Goal: Task Accomplishment & Management: Complete application form

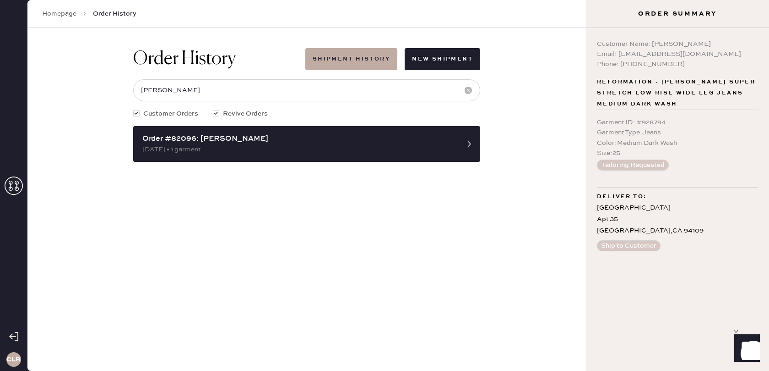
click at [8, 190] on icon at bounding box center [14, 185] width 18 height 18
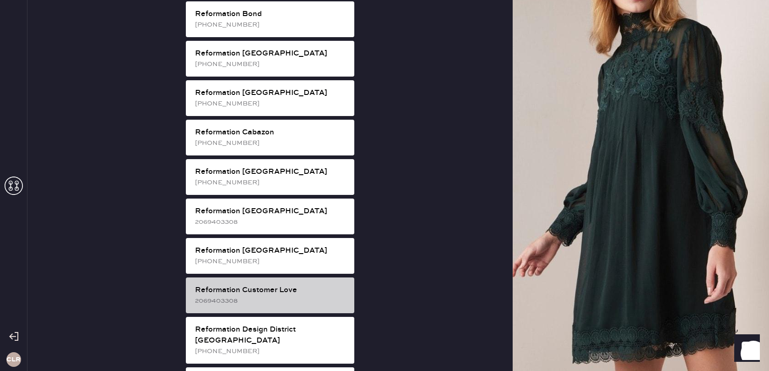
scroll to position [215, 0]
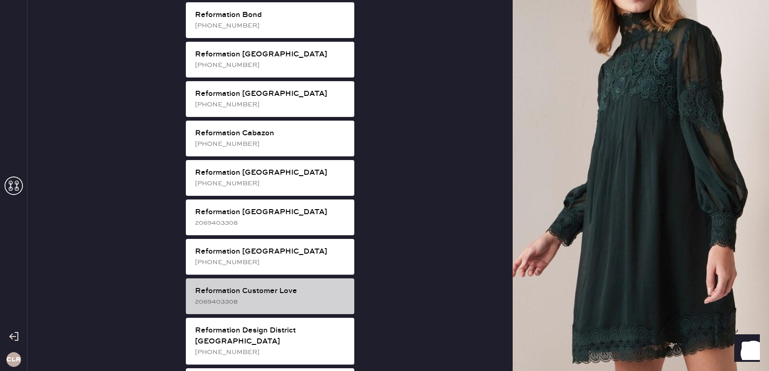
click at [273, 296] on div "2069403308" at bounding box center [271, 301] width 152 height 10
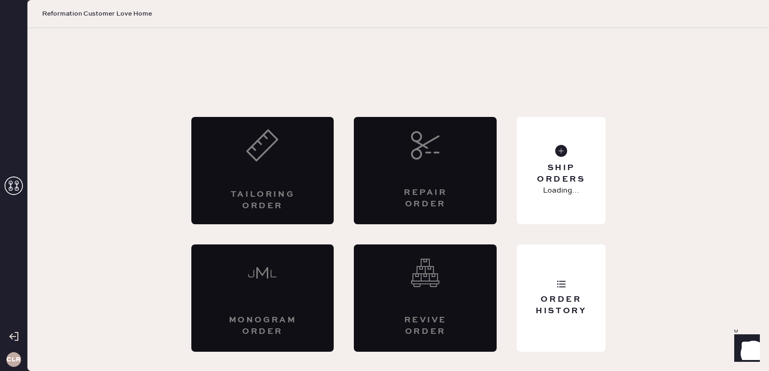
scroll to position [0, 0]
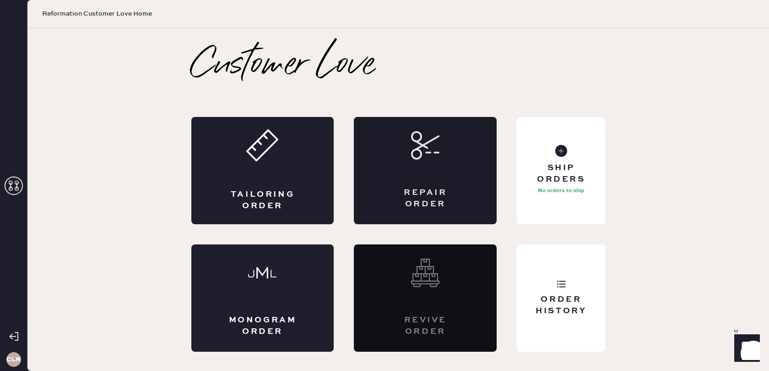
click at [418, 175] on div "Repair Order" at bounding box center [425, 170] width 143 height 107
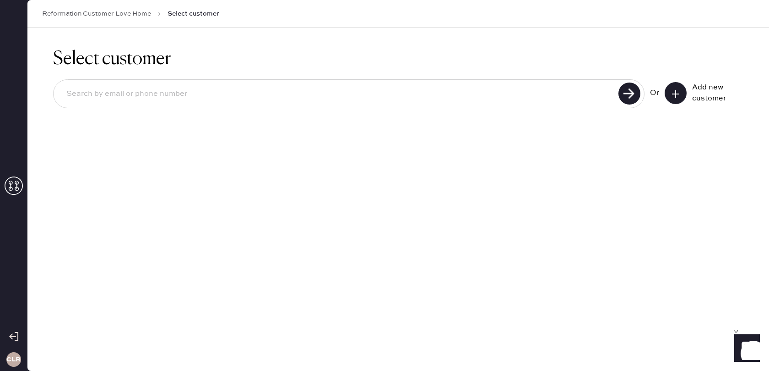
click at [682, 93] on button at bounding box center [676, 93] width 22 height 22
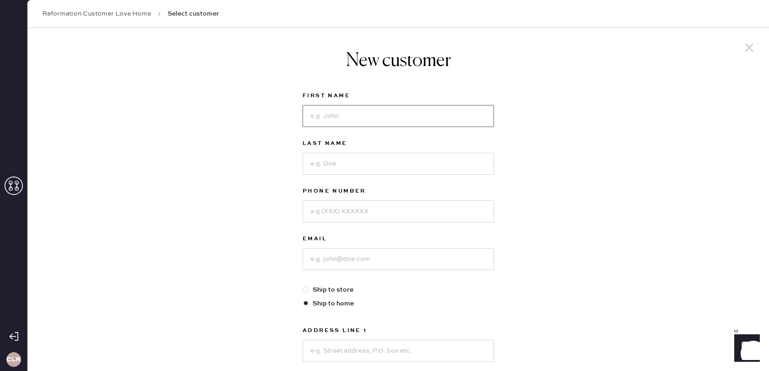
click at [411, 112] on input at bounding box center [398, 116] width 191 height 22
paste input "[PERSON_NAME]"
drag, startPoint x: 335, startPoint y: 116, endPoint x: 395, endPoint y: 118, distance: 59.6
click at [394, 118] on input "[PERSON_NAME]" at bounding box center [398, 116] width 191 height 22
type input "[PERSON_NAME]"
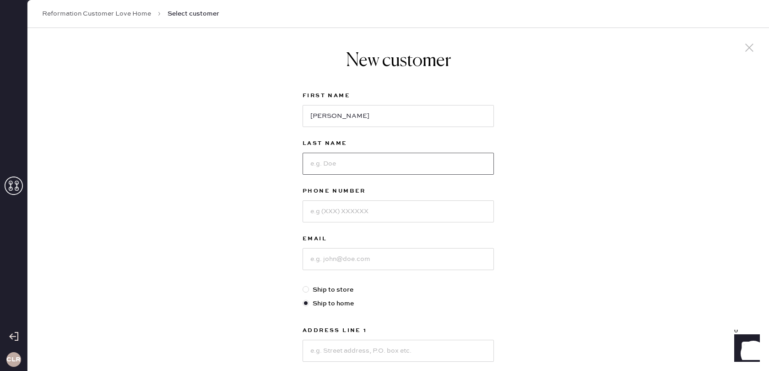
click at [361, 169] on input at bounding box center [398, 164] width 191 height 22
paste input "[PERSON_NAME]"
type input "[PERSON_NAME]"
click at [369, 214] on input at bounding box center [398, 211] width 191 height 22
paste input "8053500524"
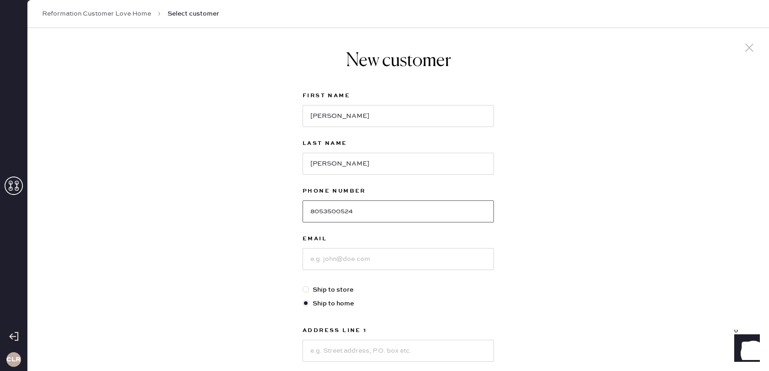
type input "8053500524"
click at [350, 260] on input at bounding box center [398, 259] width 191 height 22
paste input "[PERSON_NAME][EMAIL_ADDRESS][DOMAIN_NAME]"
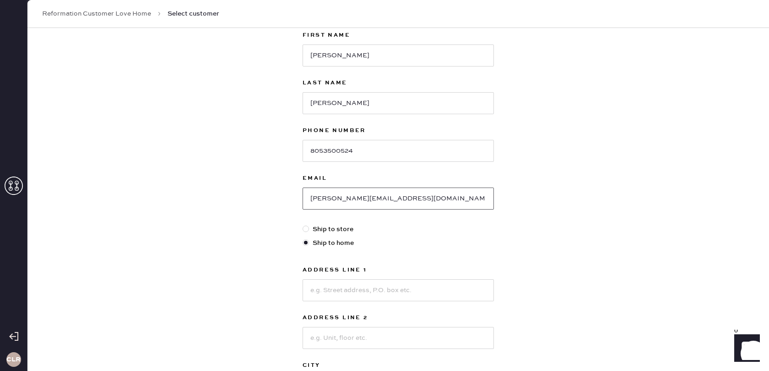
type input "[PERSON_NAME][EMAIL_ADDRESS][DOMAIN_NAME]"
click at [341, 284] on input at bounding box center [398, 290] width 191 height 22
paste input "[STREET_ADDRESS][PERSON_NAME]"
type input "[STREET_ADDRESS][PERSON_NAME]"
drag, startPoint x: 349, startPoint y: 333, endPoint x: 365, endPoint y: 320, distance: 21.2
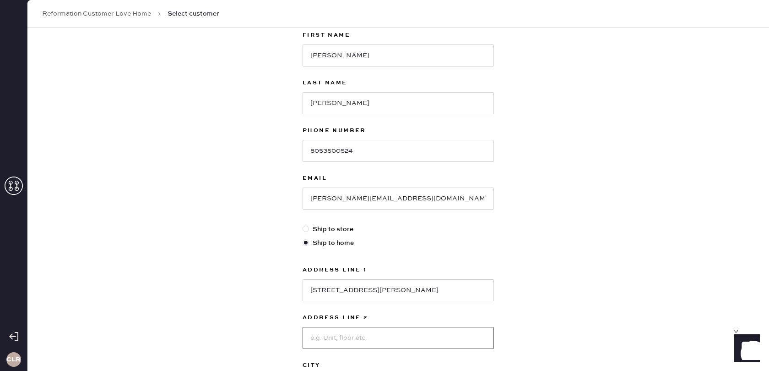
click at [350, 331] on input at bounding box center [398, 338] width 191 height 22
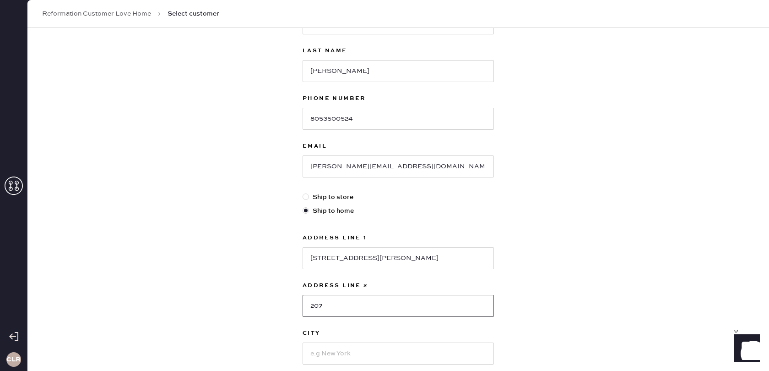
scroll to position [97, 0]
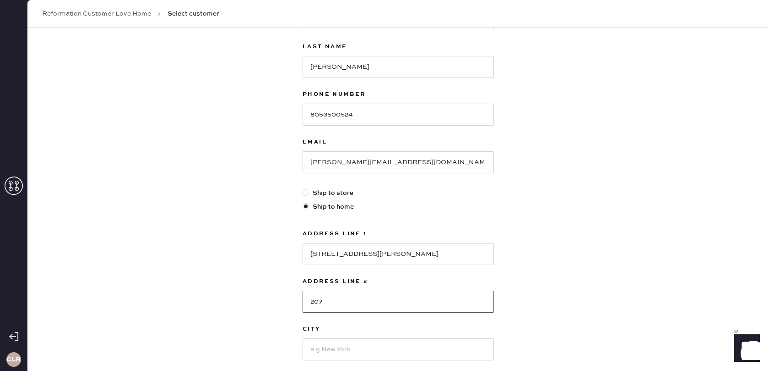
type input "207"
click at [339, 345] on input at bounding box center [398, 349] width 191 height 22
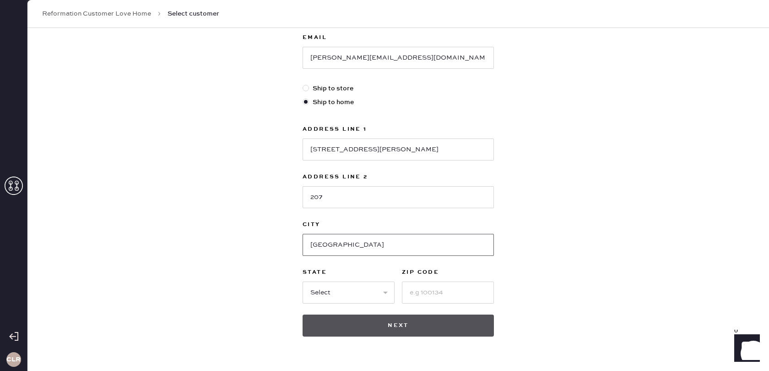
scroll to position [203, 0]
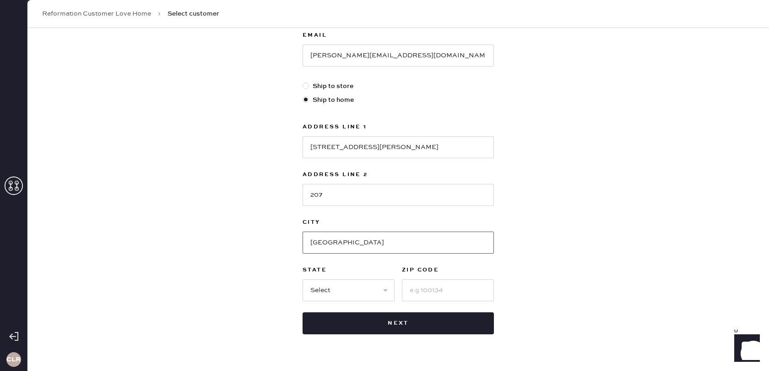
type input "[GEOGRAPHIC_DATA]"
click at [343, 289] on select "Select AK AL AR AZ CA CO CT [GEOGRAPHIC_DATA] DE FL [GEOGRAPHIC_DATA] HI [GEOGR…" at bounding box center [349, 290] width 92 height 22
select select "CA"
click at [303, 279] on select "Select AK AL AR AZ CA CO CT [GEOGRAPHIC_DATA] DE FL [GEOGRAPHIC_DATA] HI [GEOGR…" at bounding box center [349, 290] width 92 height 22
click at [443, 294] on input at bounding box center [448, 290] width 92 height 22
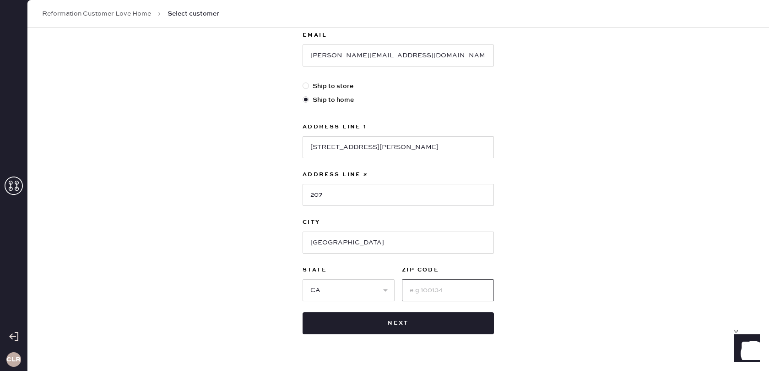
paste input "90049"
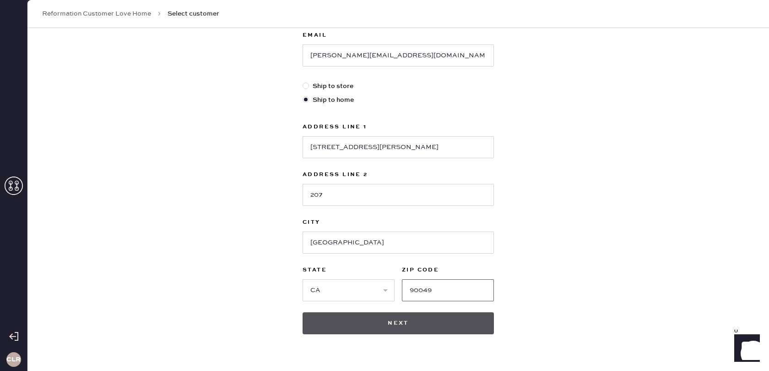
type input "90049"
click at [393, 324] on button "Next" at bounding box center [398, 323] width 191 height 22
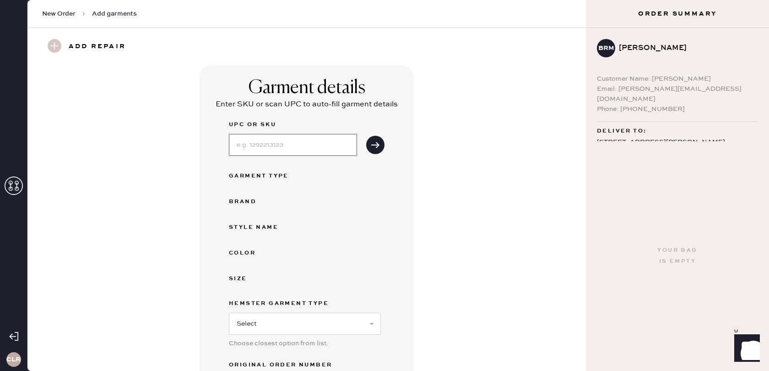
click at [288, 144] on input at bounding box center [293, 145] width 128 height 22
paste input "1318047MHA006"
type input "1318047MHA006"
click at [376, 145] on icon "submit" at bounding box center [375, 144] width 9 height 9
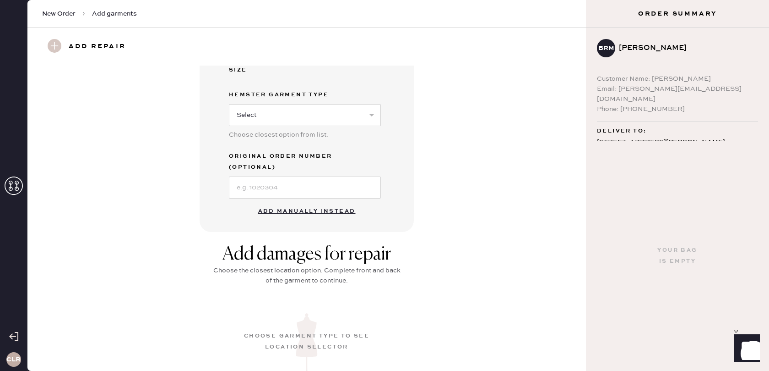
scroll to position [350, 0]
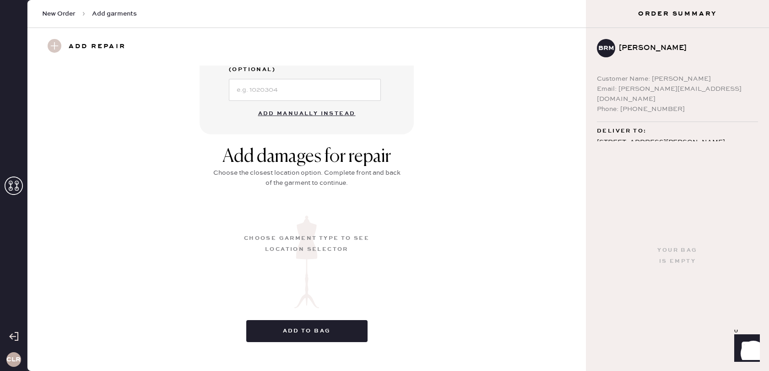
click at [310, 106] on button "Add manually instead" at bounding box center [307, 113] width 109 height 18
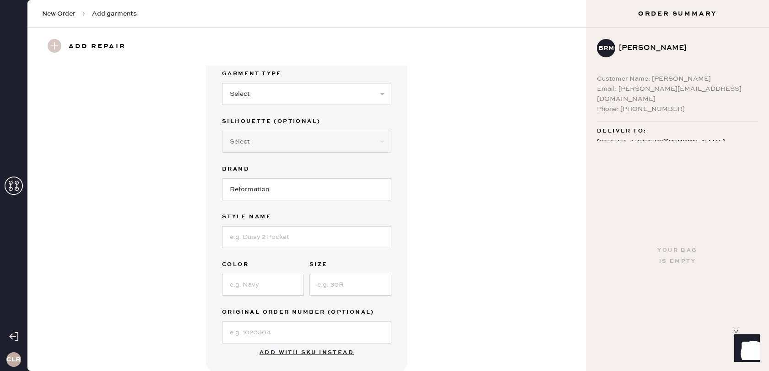
scroll to position [30, 0]
click at [264, 89] on select "Select Basic Skirt Jeans Leggings Pants Shorts Basic Sleeved Dress Basic Sleeve…" at bounding box center [306, 94] width 169 height 22
select select "7"
click at [222, 83] on select "Select Basic Skirt Jeans Leggings Pants Shorts Basic Sleeved Dress Basic Sleeve…" at bounding box center [306, 94] width 169 height 22
click at [299, 101] on select "Select Basic Skirt Jeans Leggings Pants Shorts Basic Sleeved Dress Basic Sleeve…" at bounding box center [306, 94] width 169 height 22
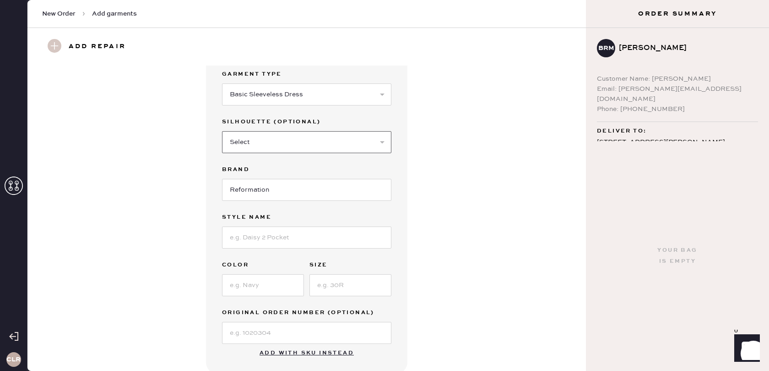
click at [290, 138] on select "Select Maxi Dress Midi Dress Mini Dress Other" at bounding box center [306, 142] width 169 height 22
select select "32"
click at [222, 131] on select "Select Maxi Dress Midi Dress Mini Dress Other" at bounding box center [306, 142] width 169 height 22
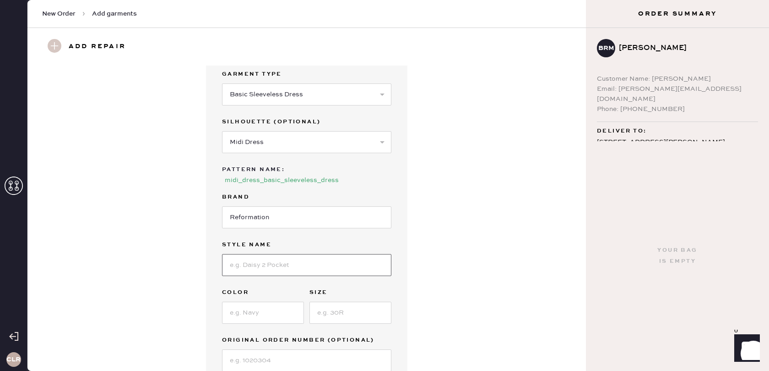
click at [274, 261] on input at bounding box center [306, 265] width 169 height 22
paste input "Anelis Dress"
type input "Anelis Dress"
drag, startPoint x: 273, startPoint y: 325, endPoint x: 272, endPoint y: 320, distance: 5.7
click at [273, 323] on div "Garment Type Select Basic Skirt Jeans Leggings Pants Shorts Basic Sleeved Dress…" at bounding box center [306, 220] width 169 height 302
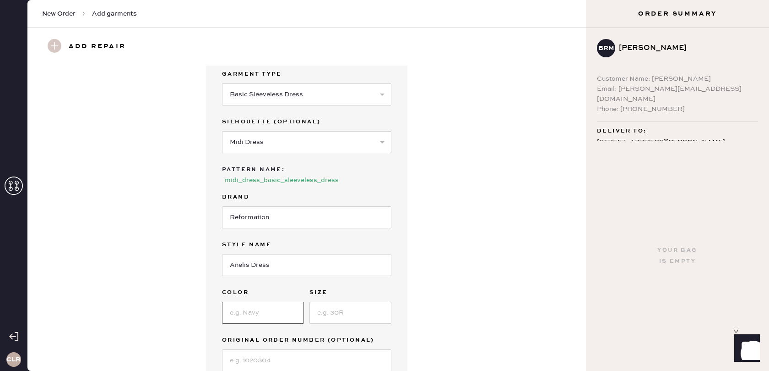
click at [271, 319] on input at bounding box center [263, 312] width 82 height 22
paste input "Mocha"
type input "Mocha"
click at [353, 310] on input at bounding box center [351, 312] width 82 height 22
type input "6"
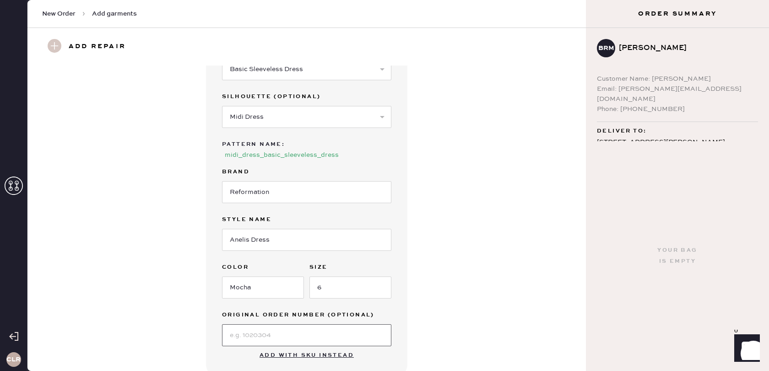
click at [281, 342] on input at bounding box center [306, 335] width 169 height 22
paste input "S32342877"
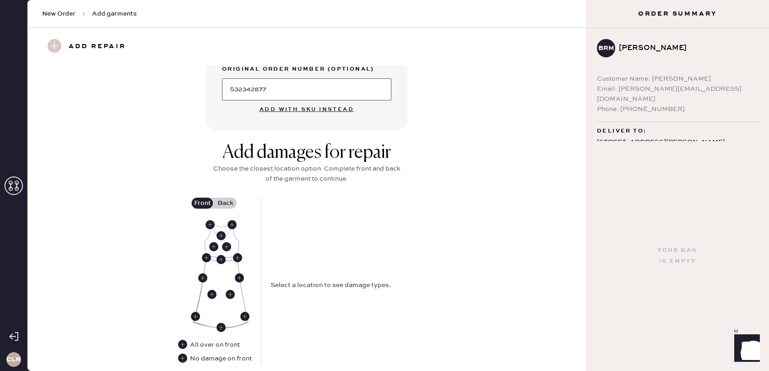
scroll to position [318, 0]
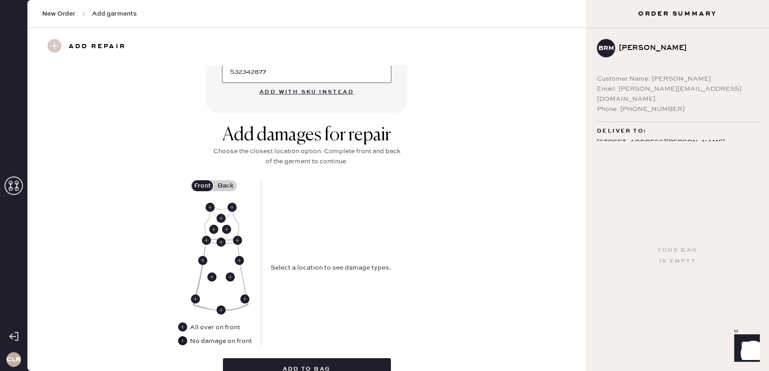
type input "S32342877"
click at [183, 340] on use at bounding box center [182, 340] width 9 height 9
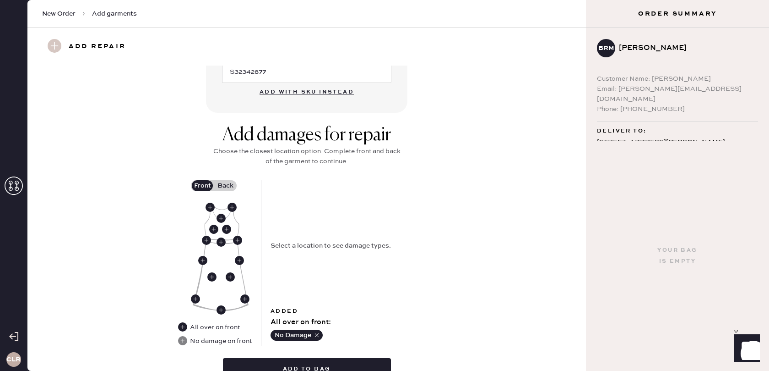
click at [222, 189] on label "Back" at bounding box center [225, 185] width 23 height 11
click at [225, 186] on input "Back" at bounding box center [225, 186] width 0 height 0
click at [222, 210] on use at bounding box center [222, 208] width 9 height 9
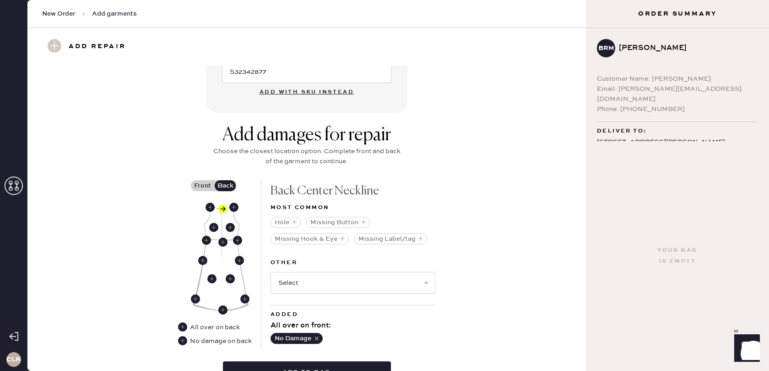
click at [291, 228] on div "Hole Missing Button Missing Hook & Eye Missing Label/tag" at bounding box center [353, 233] width 165 height 40
click at [311, 278] on select "Select Broken / Ripped Hem Broken Beads Broken Belt Loop Broken Button Broken C…" at bounding box center [353, 283] width 165 height 22
select select "1611"
click at [271, 272] on select "Select Broken / Ripped Hem Broken Beads Broken Belt Loop Broken Button Broken C…" at bounding box center [353, 283] width 165 height 22
click at [223, 241] on use at bounding box center [222, 241] width 9 height 9
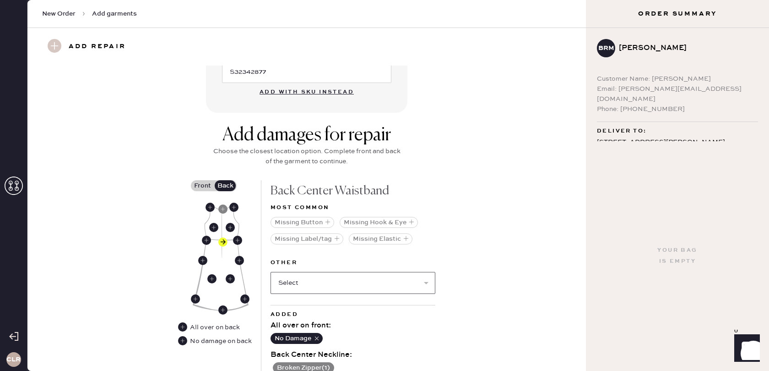
click at [317, 285] on select "Select Broken / Ripped Hem Broken Beads Broken Belt Loop Broken Button Broken C…" at bounding box center [353, 283] width 165 height 22
select select "1611"
click at [271, 272] on select "Select Broken / Ripped Hem Broken Beads Broken Belt Loop Broken Button Broken C…" at bounding box center [353, 283] width 165 height 22
select select
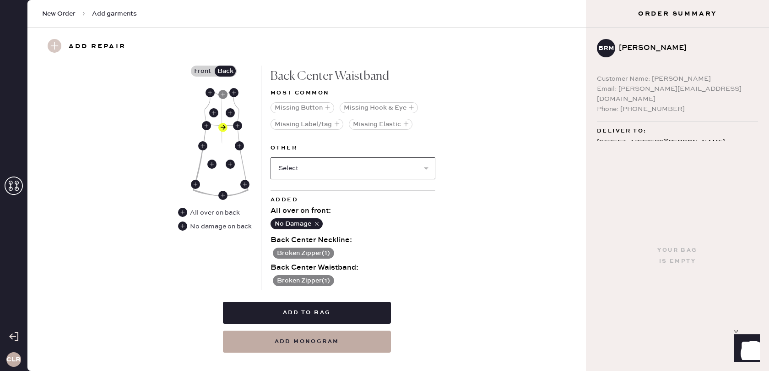
scroll to position [447, 0]
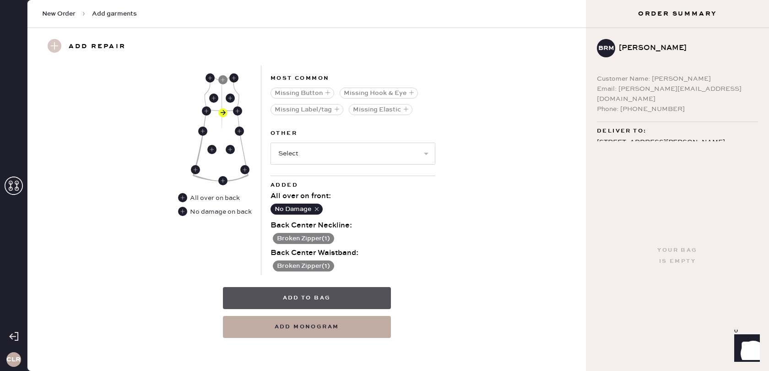
click at [307, 294] on button "Add to bag" at bounding box center [307, 298] width 168 height 22
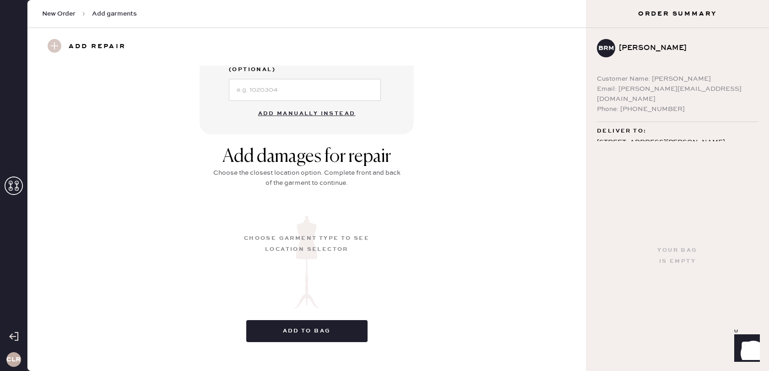
scroll to position [80, 0]
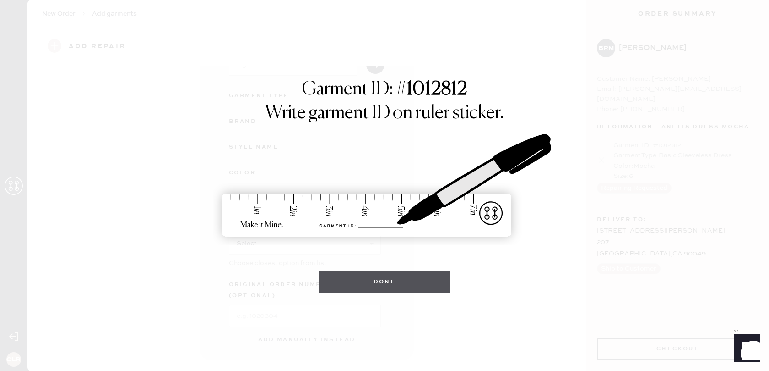
click at [375, 276] on button "Done" at bounding box center [385, 282] width 132 height 22
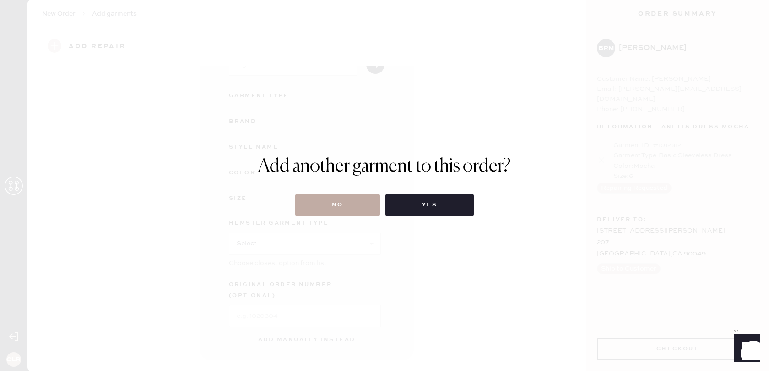
click at [340, 207] on button "No" at bounding box center [337, 205] width 85 height 22
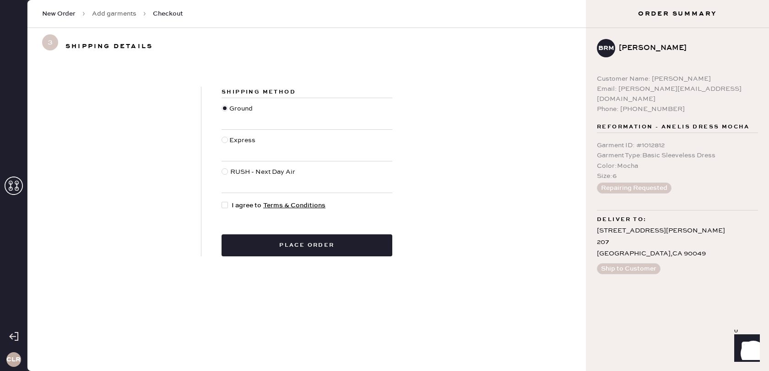
drag, startPoint x: 225, startPoint y: 202, endPoint x: 225, endPoint y: 207, distance: 5.5
click at [225, 203] on div at bounding box center [227, 205] width 10 height 10
click at [222, 201] on input "I agree to Terms & Conditions" at bounding box center [222, 200] width 0 height 0
checkbox input "true"
click at [240, 234] on div "Shipping Method Ground Express RUSH - Next Day Air I agree to Terms & Condition…" at bounding box center [307, 171] width 211 height 169
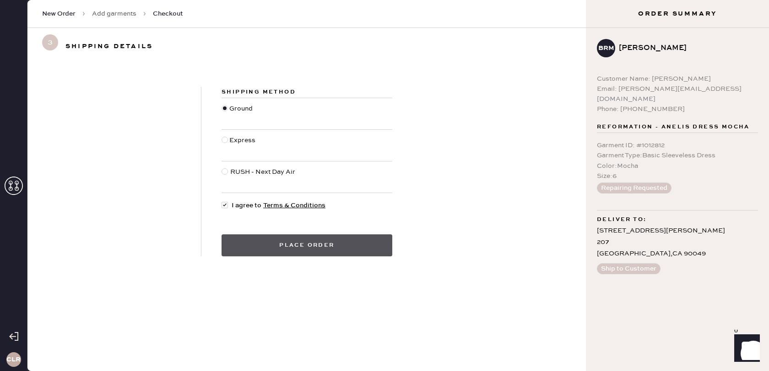
click at [244, 242] on button "Place order" at bounding box center [307, 245] width 171 height 22
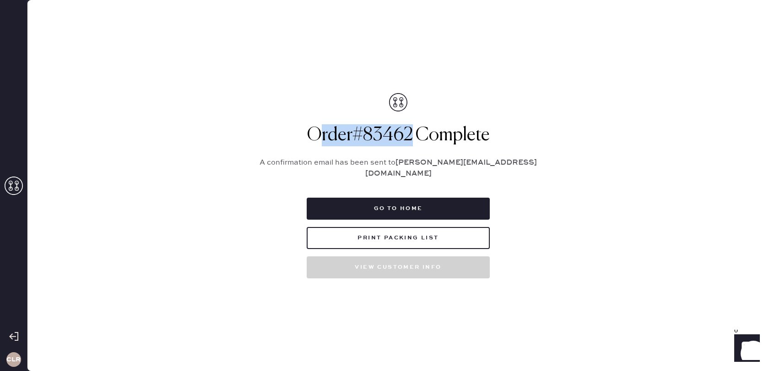
drag, startPoint x: 414, startPoint y: 143, endPoint x: 321, endPoint y: 143, distance: 93.0
click at [314, 143] on h1 "Order # 83462 Complete" at bounding box center [399, 135] width 298 height 22
click at [338, 143] on h1 "Order # 83462 Complete" at bounding box center [399, 135] width 298 height 22
drag, startPoint x: 412, startPoint y: 138, endPoint x: 331, endPoint y: 141, distance: 81.1
click at [303, 141] on h1 "Order # 83462 Complete" at bounding box center [399, 135] width 298 height 22
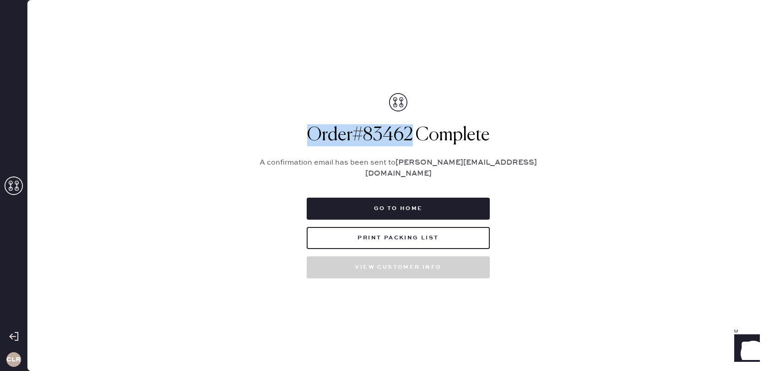
copy h1 "Order # 83462"
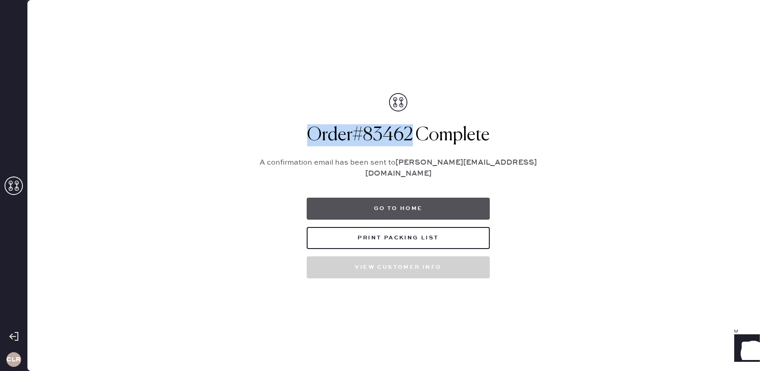
click at [402, 199] on button "Go to home" at bounding box center [398, 208] width 183 height 22
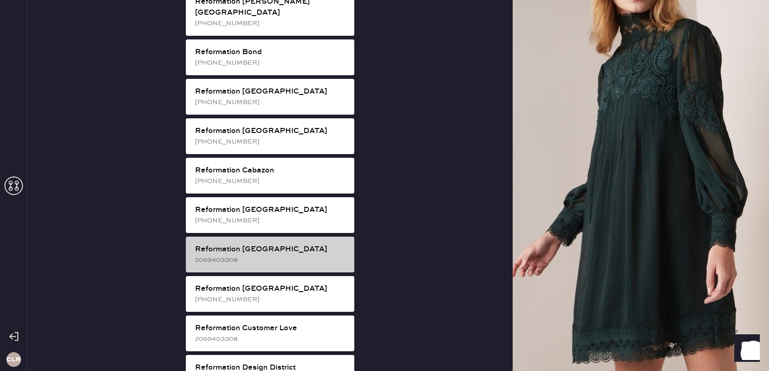
scroll to position [203, 0]
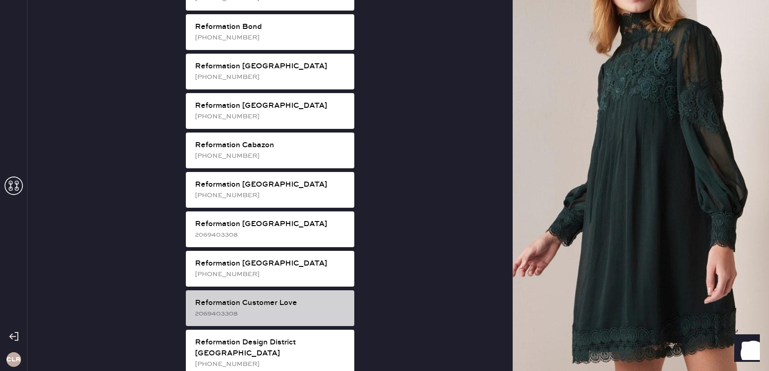
click at [318, 308] on div "2069403308" at bounding box center [271, 313] width 152 height 10
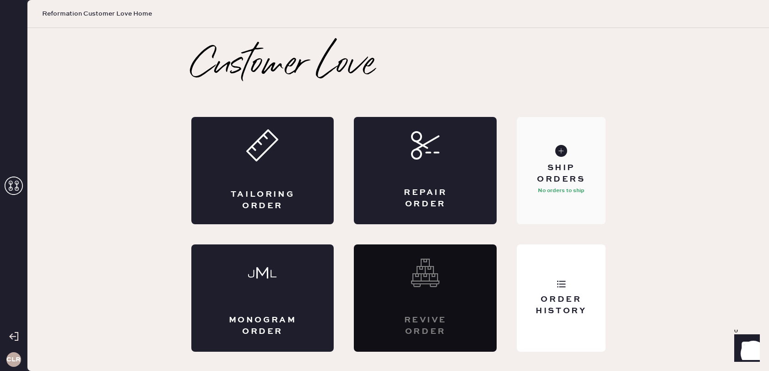
click at [558, 198] on div "Ship Orders No orders to ship" at bounding box center [561, 170] width 88 height 107
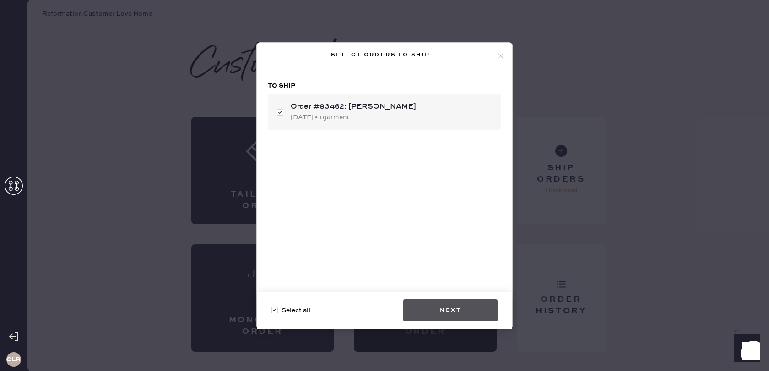
click at [445, 314] on button "Next" at bounding box center [451, 310] width 94 height 22
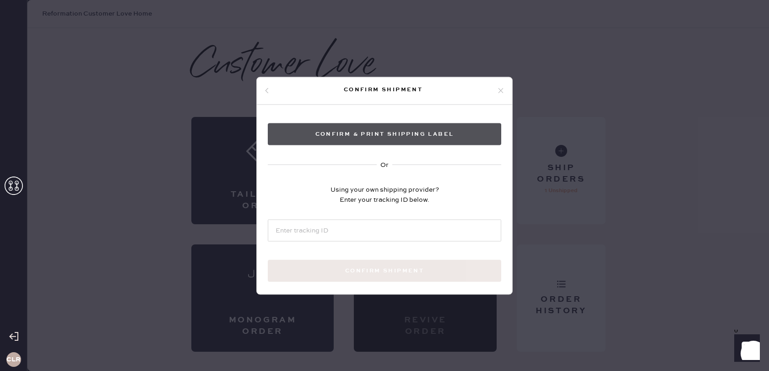
click at [375, 142] on button "Confirm & Print shipping label" at bounding box center [385, 134] width 234 height 22
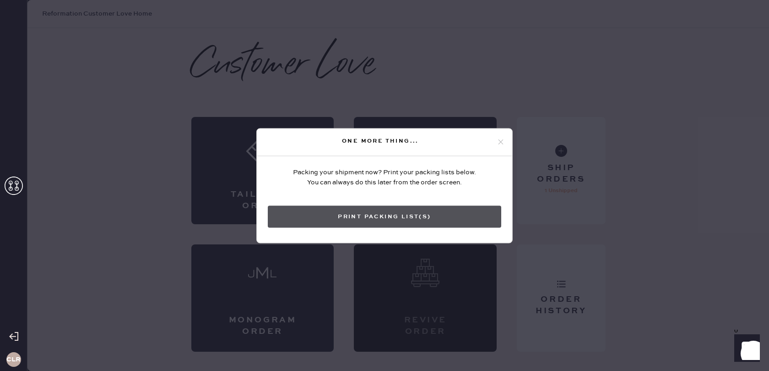
click at [374, 221] on button "Print Packing List(s)" at bounding box center [385, 216] width 234 height 22
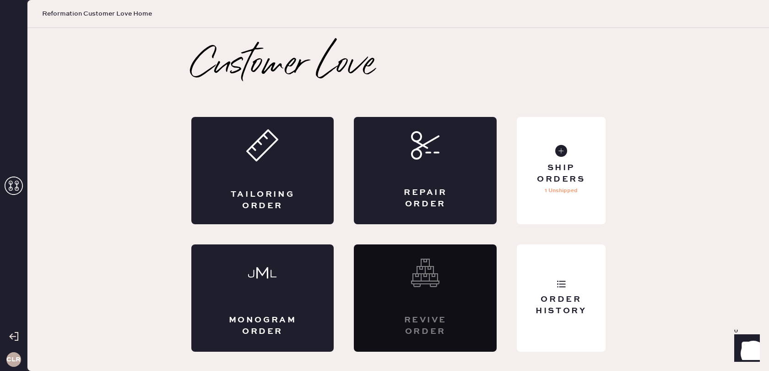
click at [16, 186] on use at bounding box center [14, 185] width 18 height 18
click at [19, 187] on icon at bounding box center [14, 185] width 18 height 18
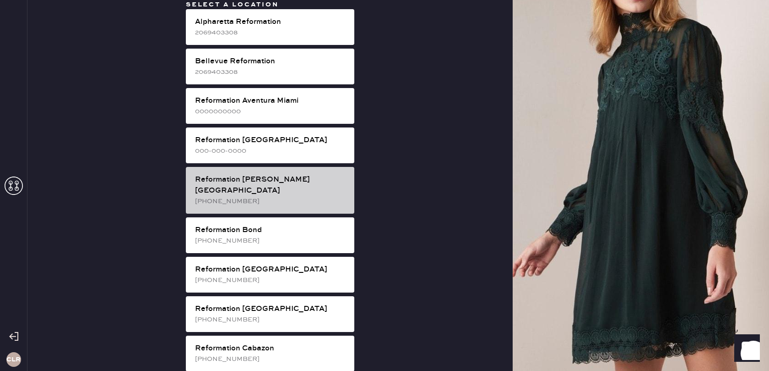
scroll to position [1491, 0]
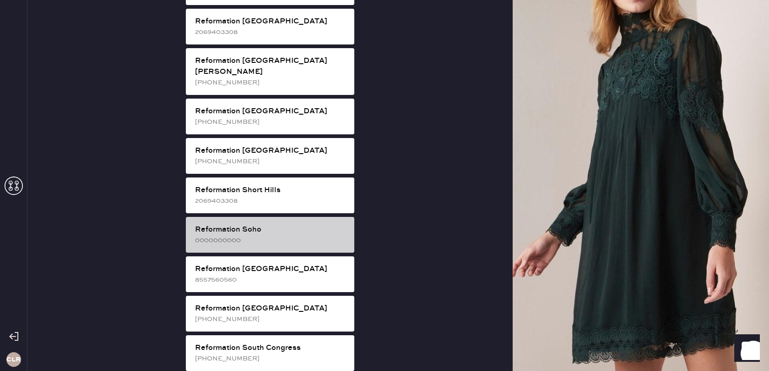
click at [272, 224] on div "Reformation Soho" at bounding box center [271, 229] width 152 height 11
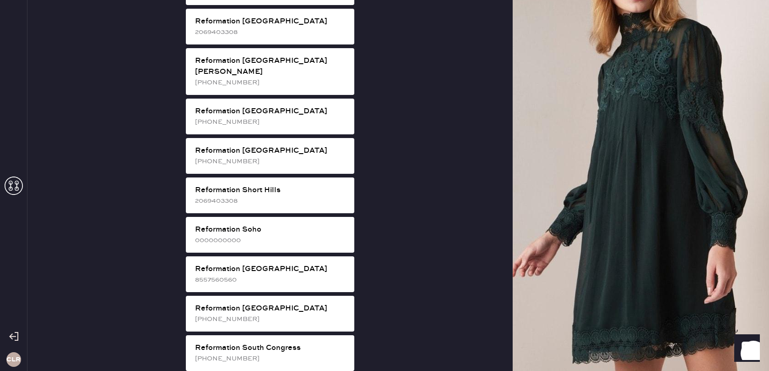
scroll to position [0, 0]
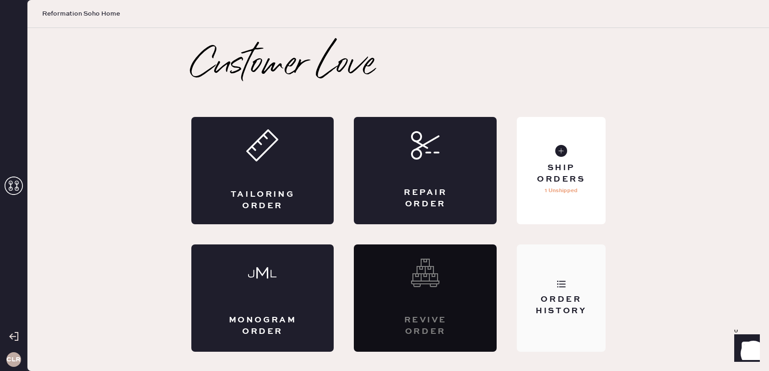
click at [557, 300] on div "Order History" at bounding box center [561, 305] width 74 height 23
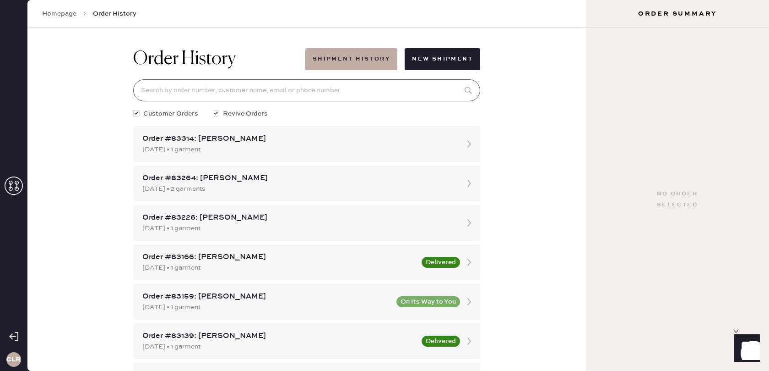
click at [311, 93] on input at bounding box center [306, 90] width 347 height 22
paste input "[EMAIL_ADDRESS][DOMAIN_NAME]"
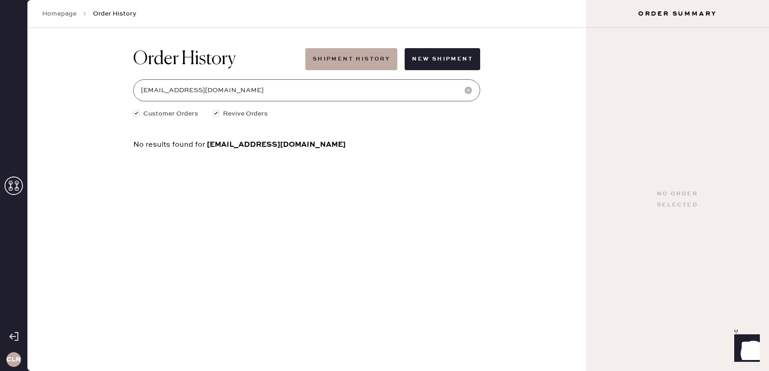
type input "[EMAIL_ADDRESS][DOMAIN_NAME]"
